Goal: Complete application form: Complete application form

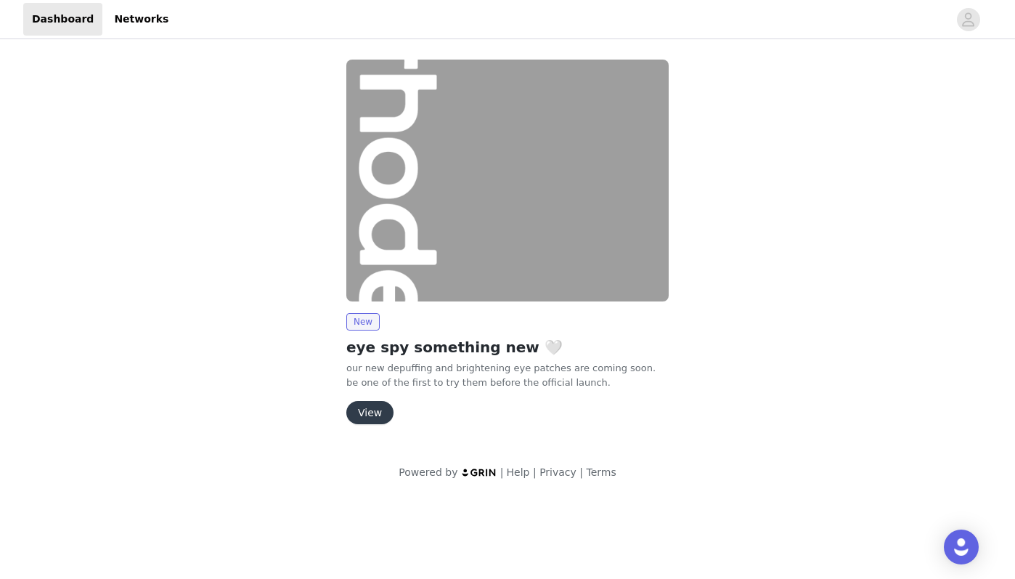
click at [362, 406] on button "View" at bounding box center [369, 412] width 47 height 23
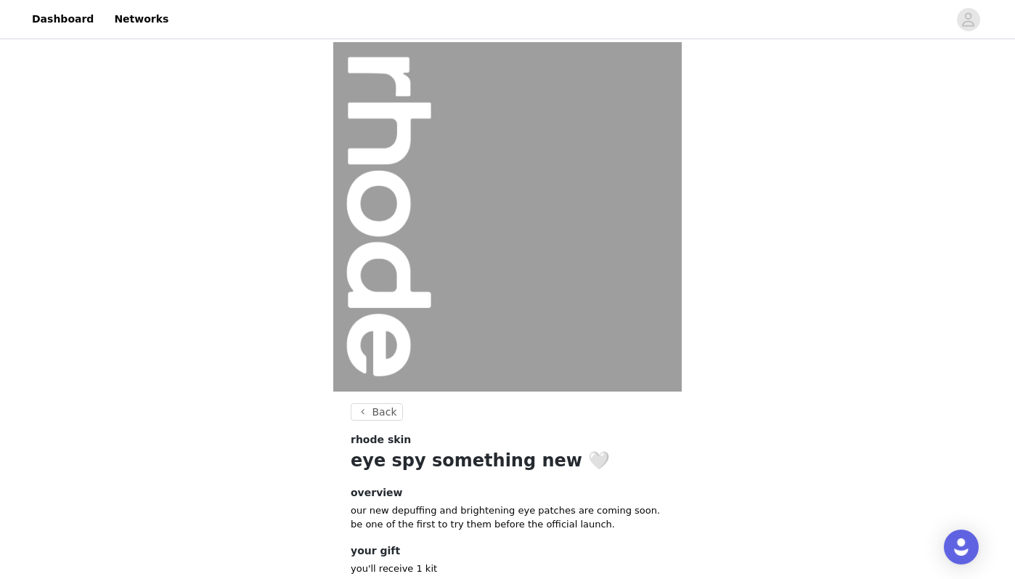
scroll to position [95, 0]
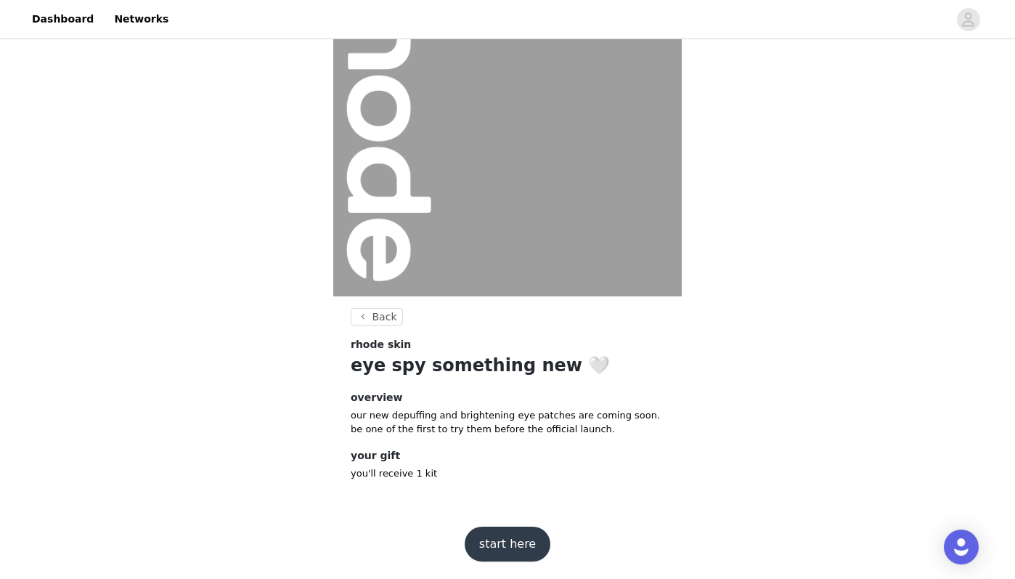
click at [495, 541] on button "start here" at bounding box center [508, 544] width 86 height 35
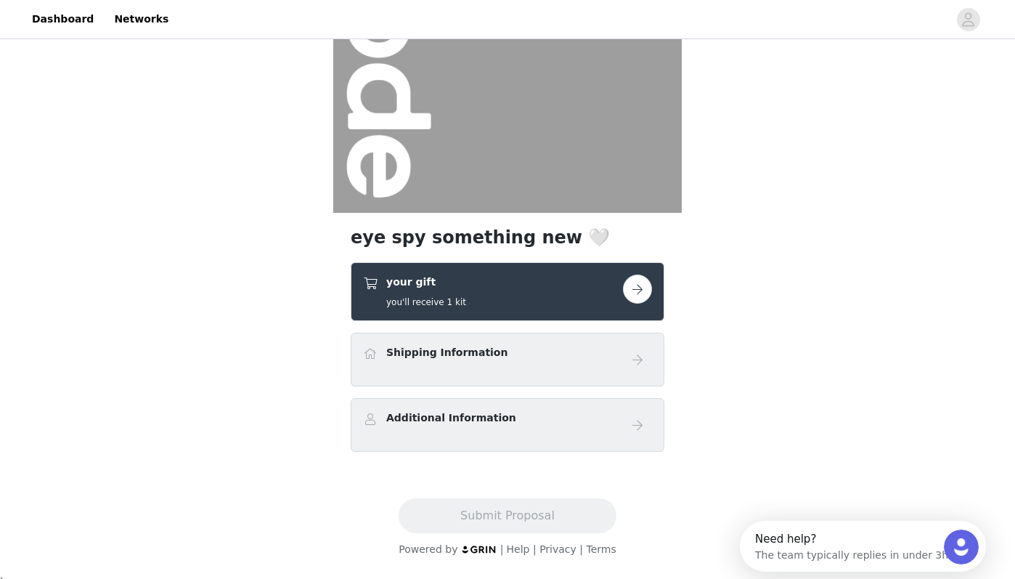
click at [635, 293] on button "button" at bounding box center [637, 289] width 29 height 29
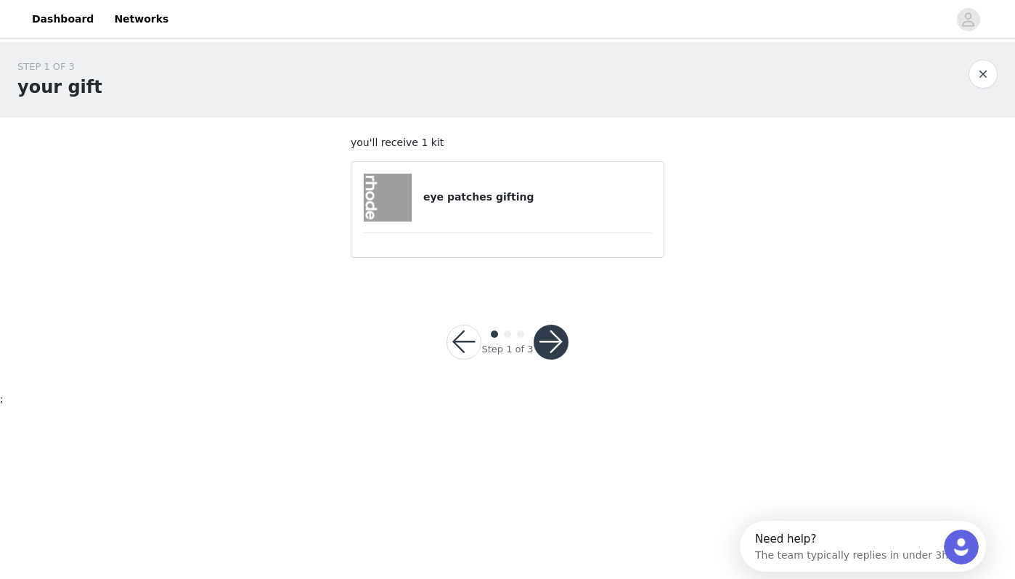
click at [553, 341] on button "button" at bounding box center [551, 342] width 35 height 35
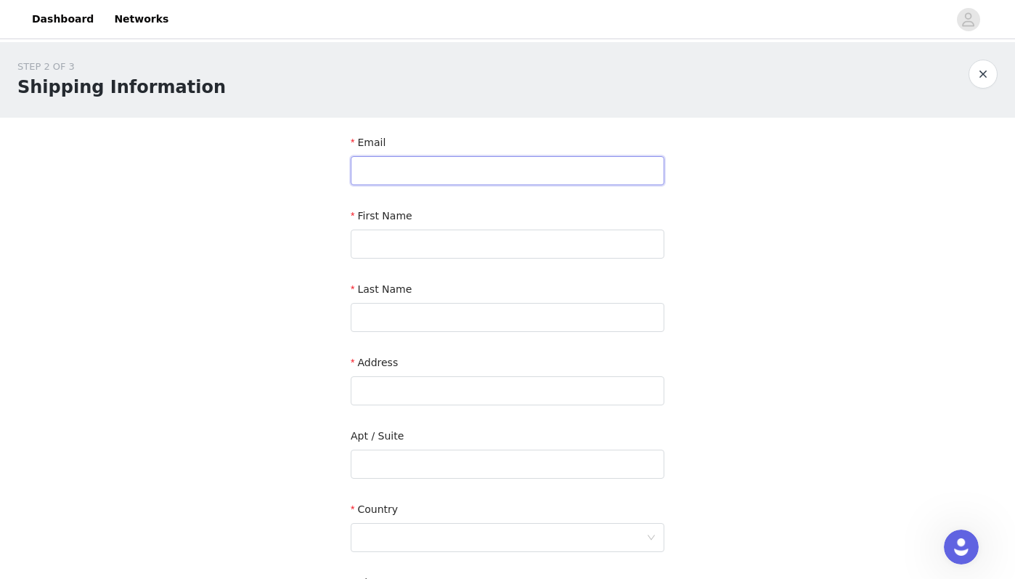
click at [470, 174] on input "text" at bounding box center [508, 170] width 314 height 29
type input "[EMAIL_ADDRESS][DOMAIN_NAME]"
type input "[PERSON_NAME]"
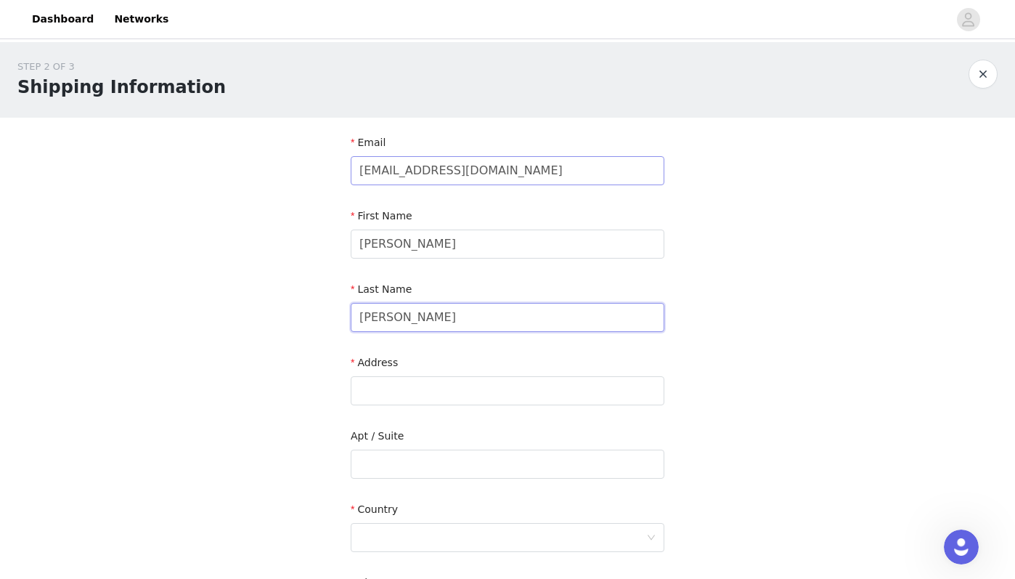
type input "[PERSON_NAME]"
type input "[STREET_ADDRESS]"
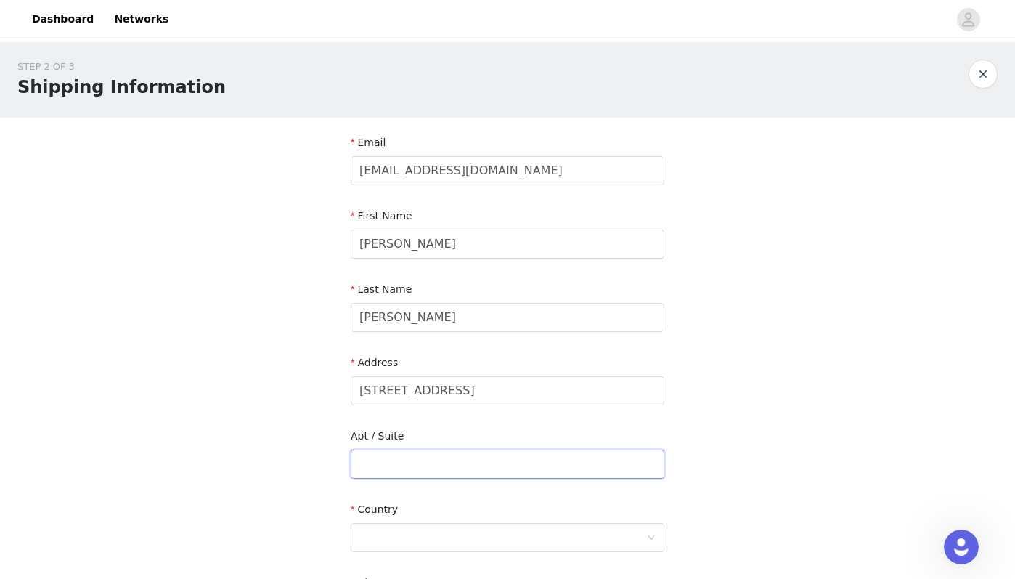
type input "Suite E - 361"
type input "[GEOGRAPHIC_DATA]"
type input "75230"
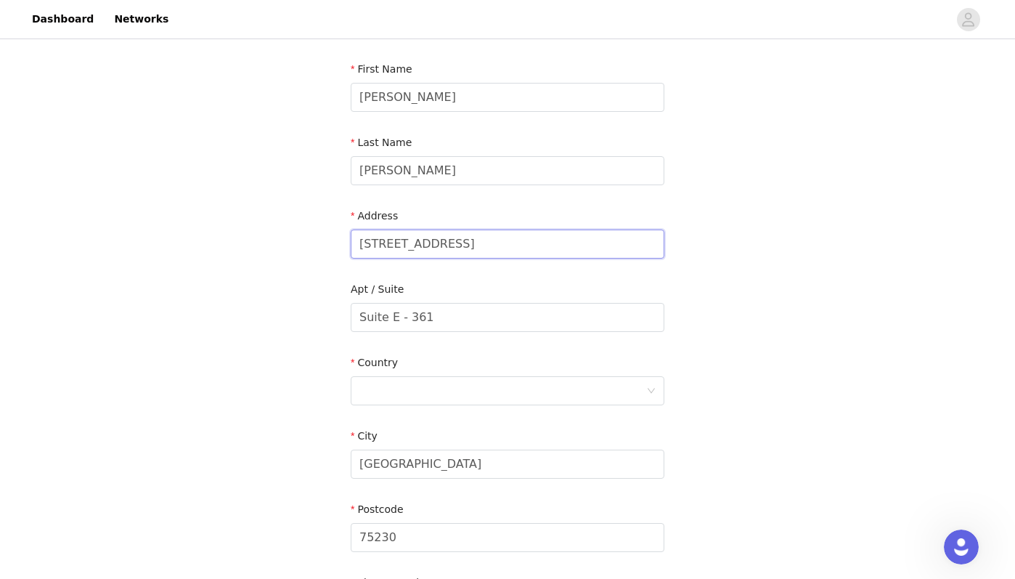
scroll to position [151, 0]
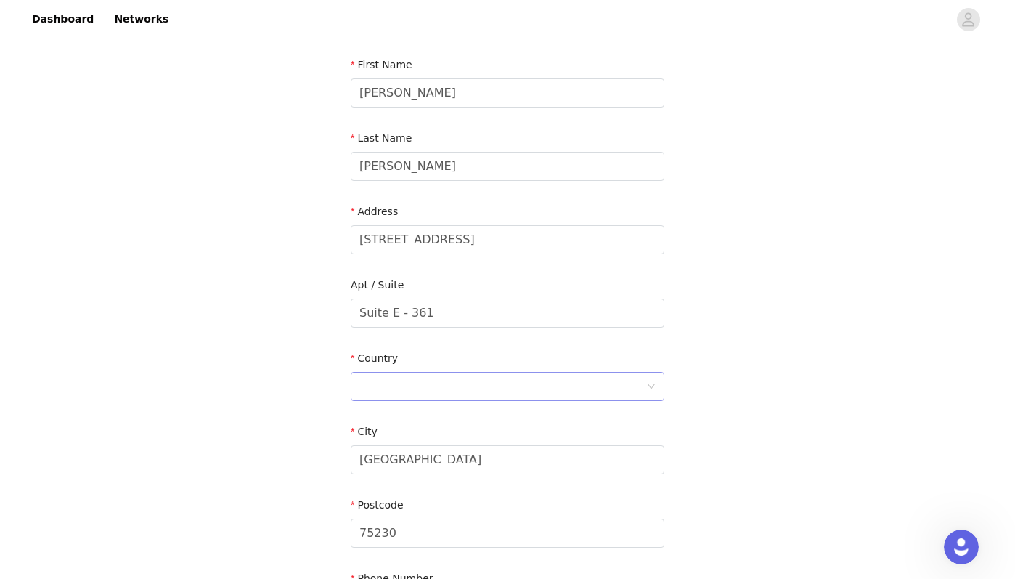
click at [454, 385] on div at bounding box center [503, 387] width 287 height 28
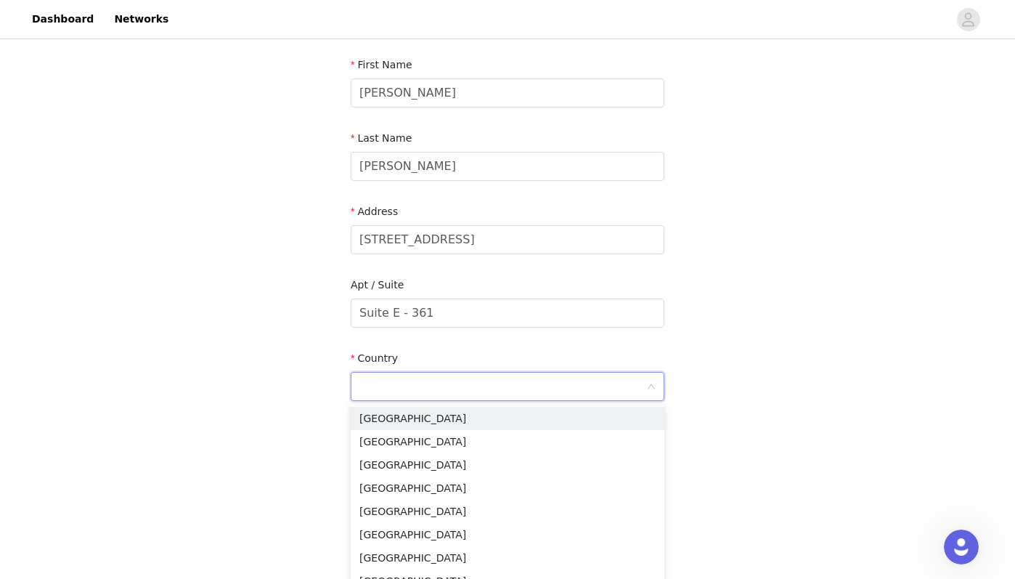
type input "[GEOGRAPHIC_DATA]"
type input "8055515492"
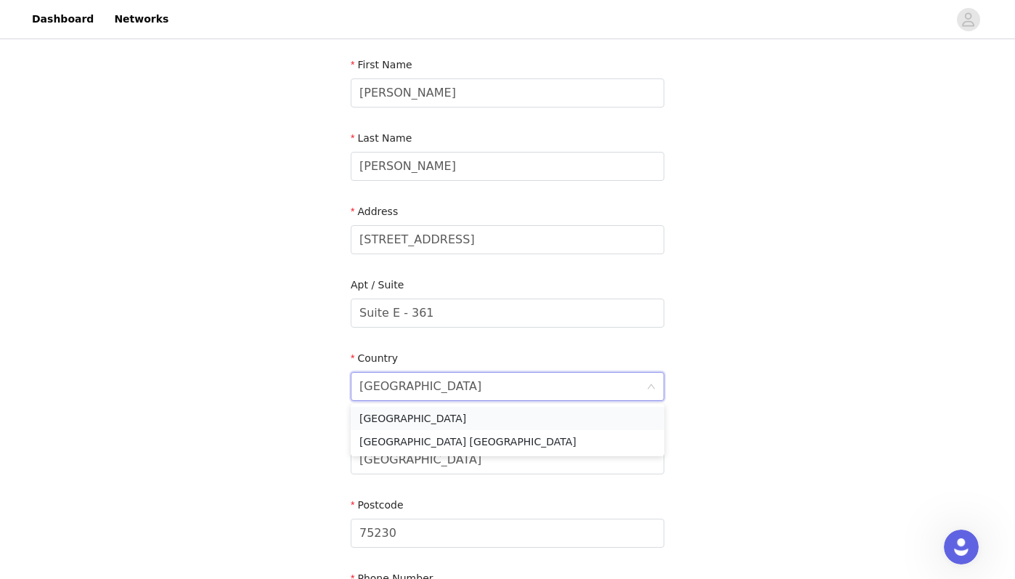
click at [594, 421] on li "[GEOGRAPHIC_DATA]" at bounding box center [508, 418] width 314 height 23
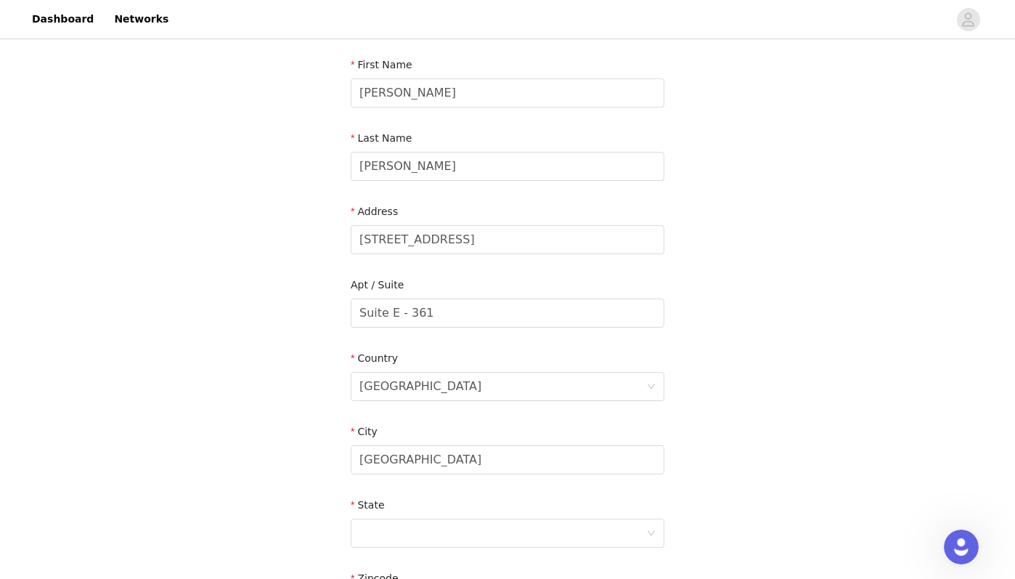
click at [747, 421] on div "STEP 2 OF 3 Shipping Information Email [EMAIL_ADDRESS][DOMAIN_NAME] First Name …" at bounding box center [507, 313] width 1015 height 844
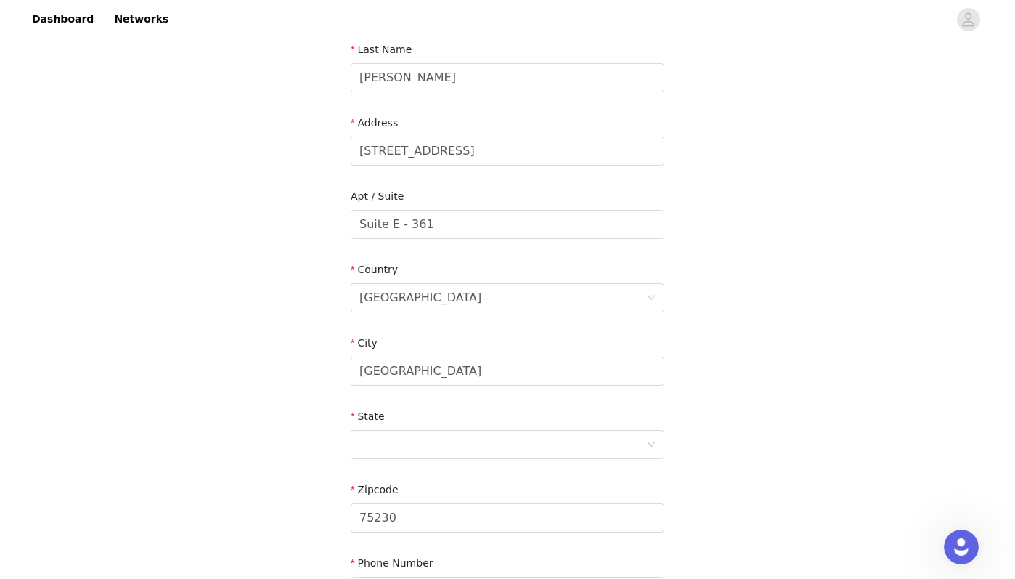
scroll to position [243, 0]
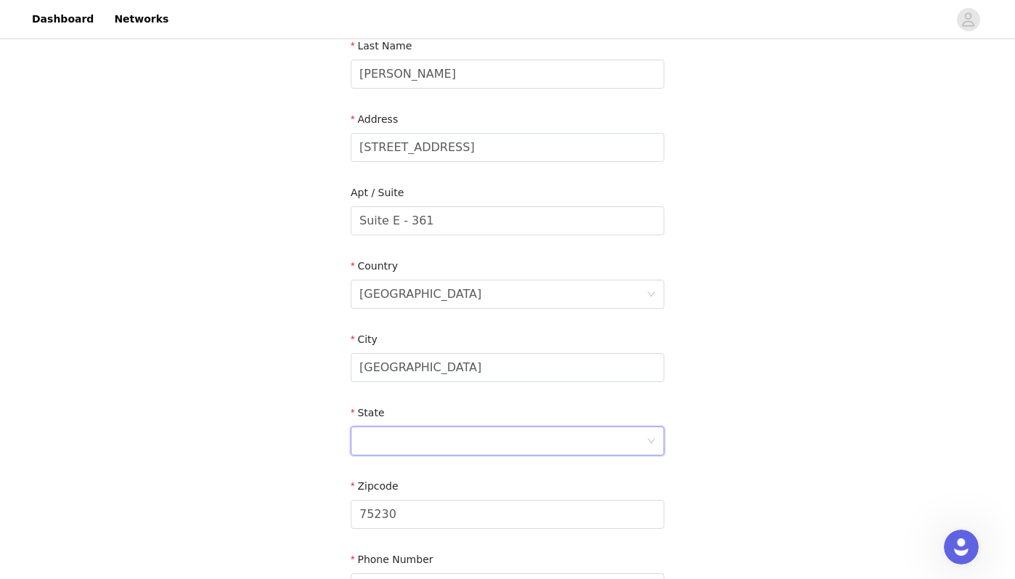
click at [617, 451] on div at bounding box center [503, 441] width 287 height 28
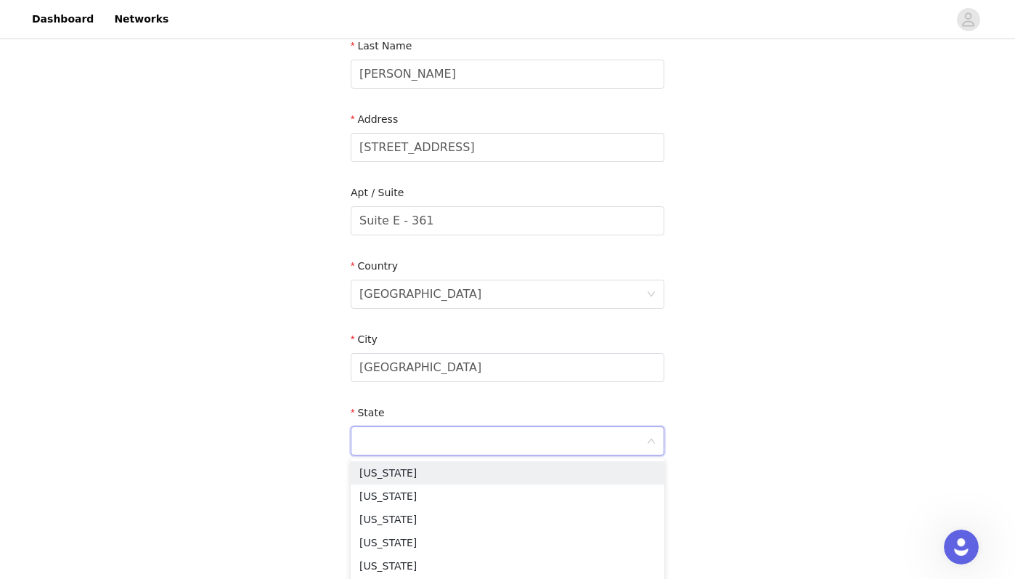
type input "[US_STATE]"
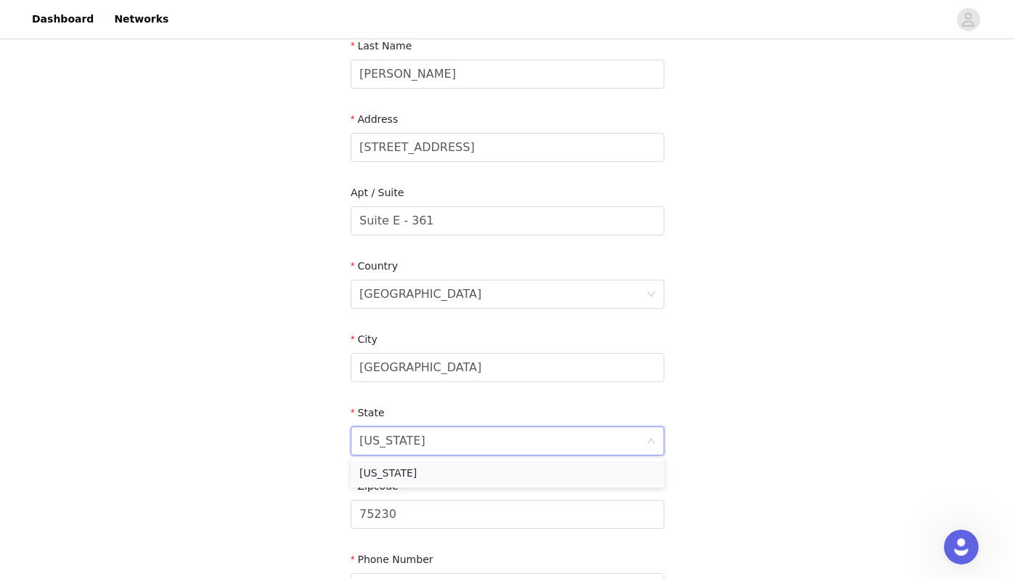
click at [399, 471] on li "[US_STATE]" at bounding box center [508, 472] width 314 height 23
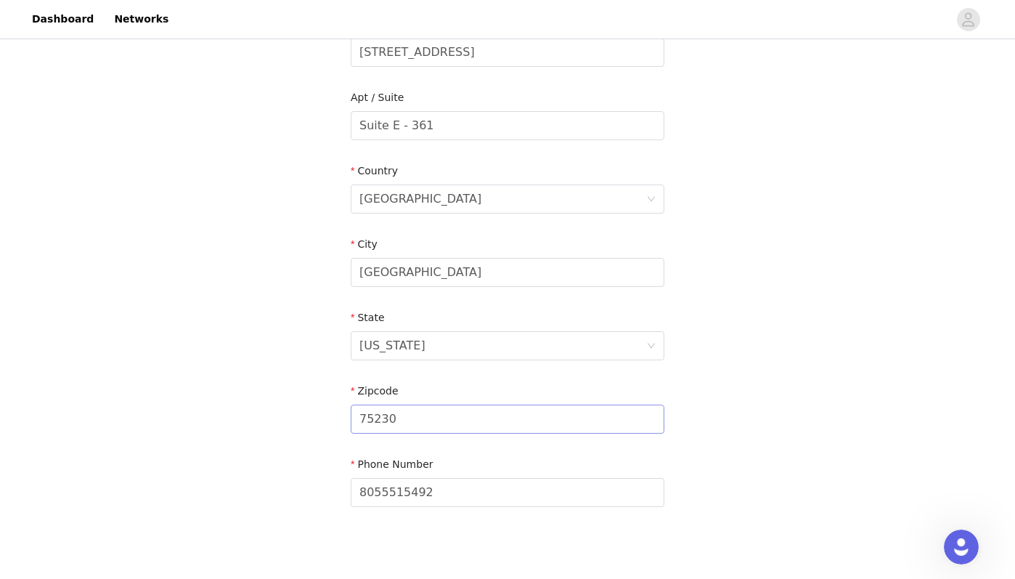
scroll to position [411, 0]
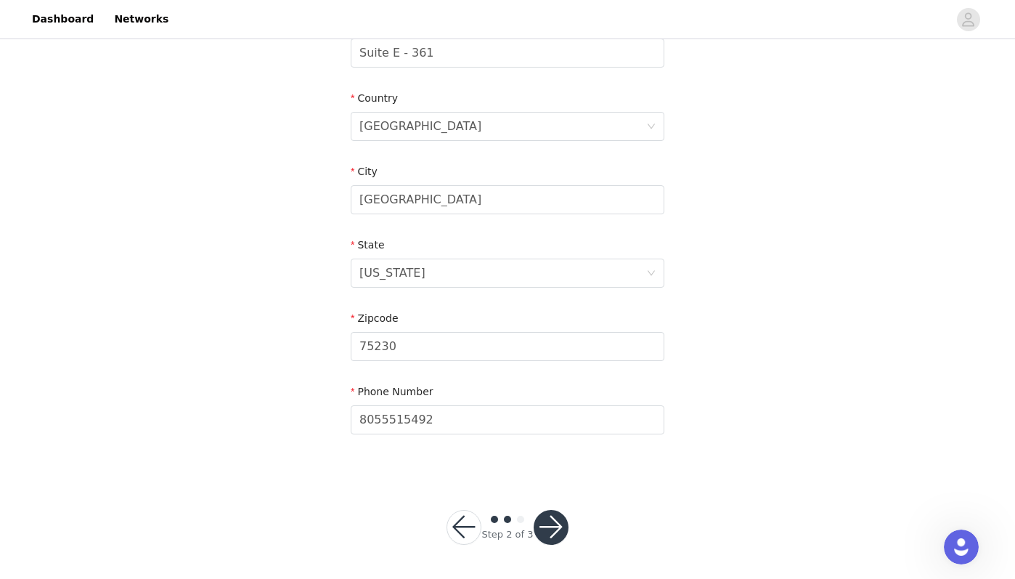
click at [547, 522] on button "button" at bounding box center [551, 527] width 35 height 35
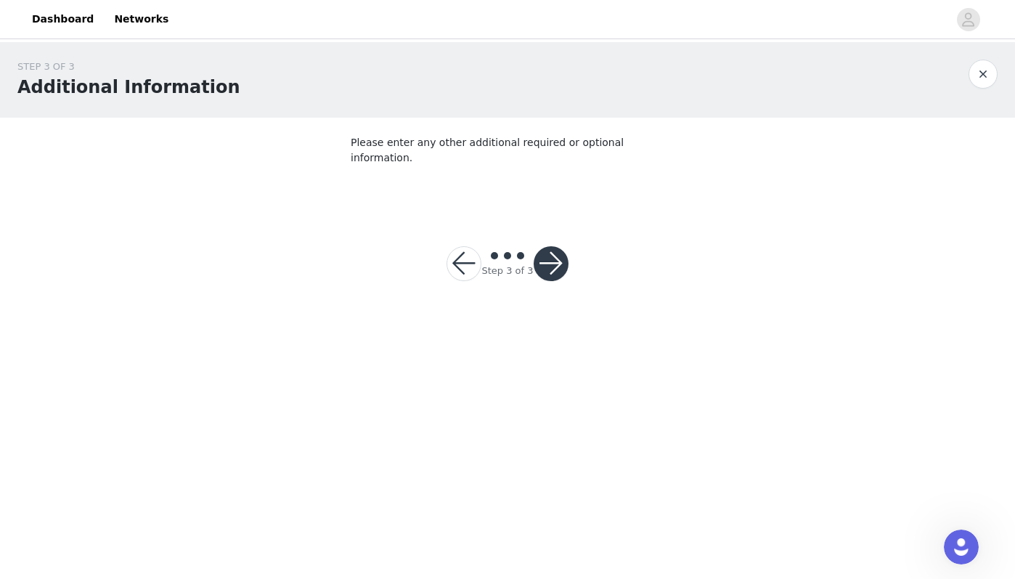
click at [561, 248] on button "button" at bounding box center [551, 263] width 35 height 35
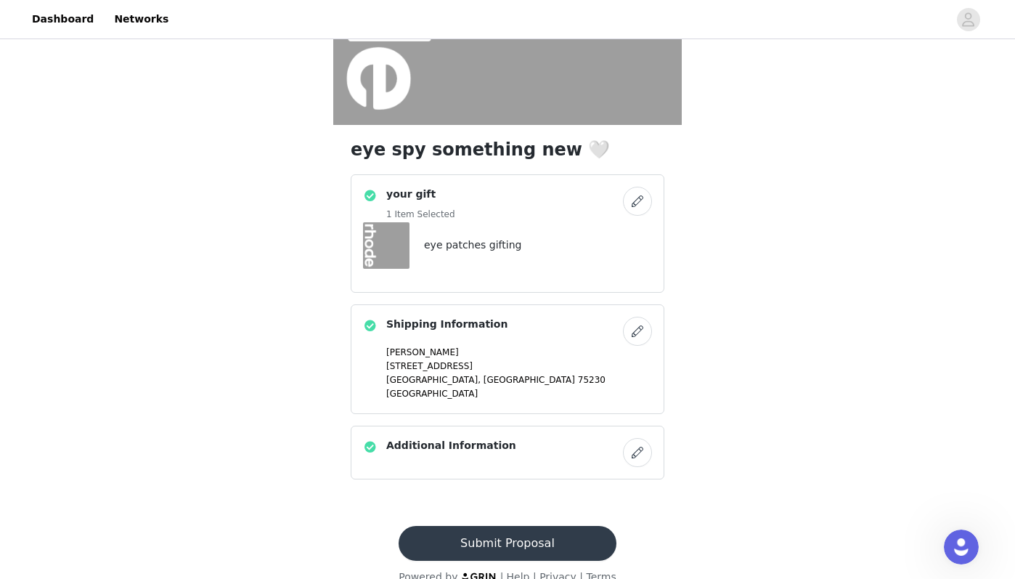
scroll to position [270, 0]
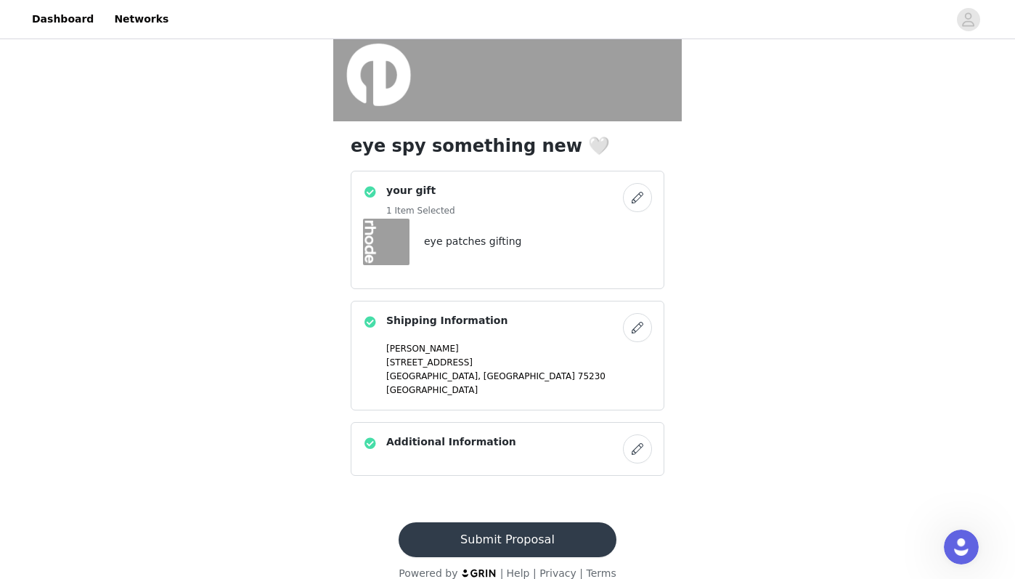
click at [487, 537] on button "Submit Proposal" at bounding box center [507, 539] width 217 height 35
